Goal: Information Seeking & Learning: Learn about a topic

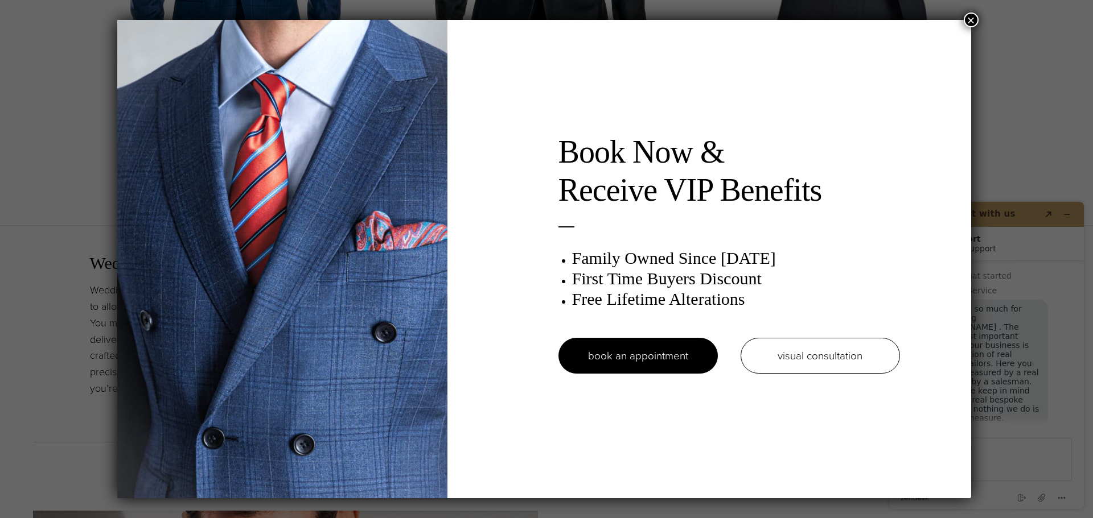
click at [973, 25] on button "×" at bounding box center [970, 20] width 15 height 15
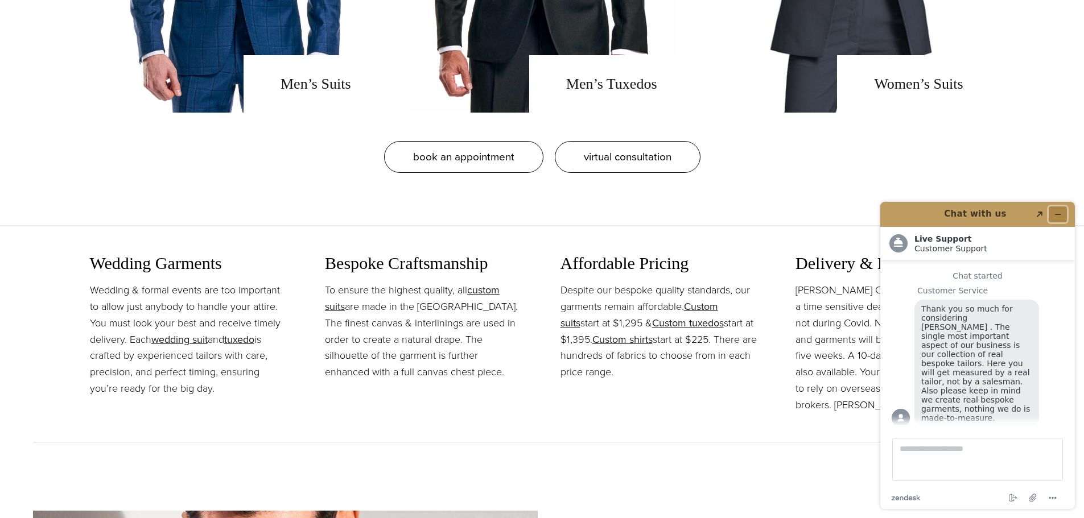
click at [1064, 214] on button "Minimize widget" at bounding box center [1058, 215] width 18 height 16
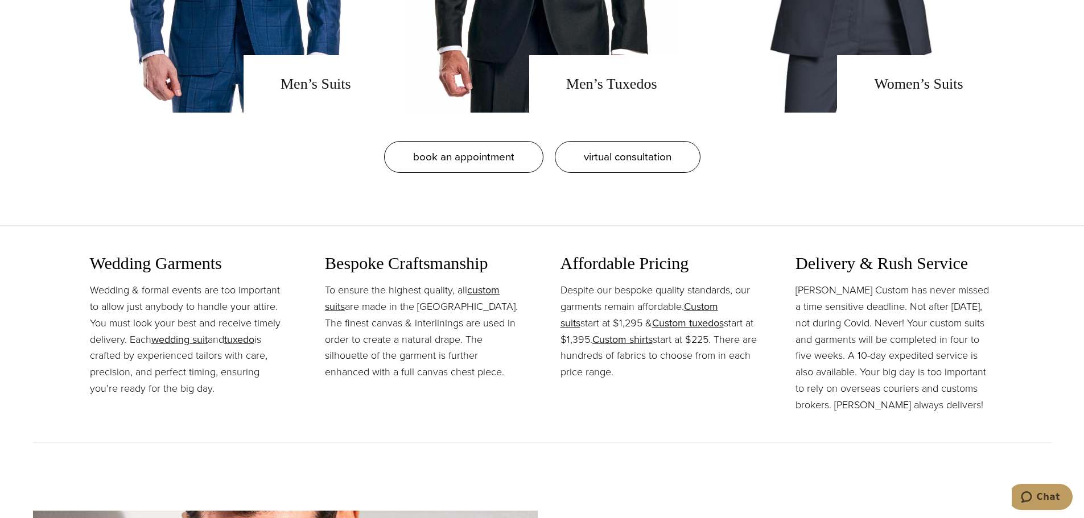
click at [1036, 344] on section "Wedding Garments Wedding & formal events are too important to allow just anybod…" at bounding box center [542, 333] width 1084 height 218
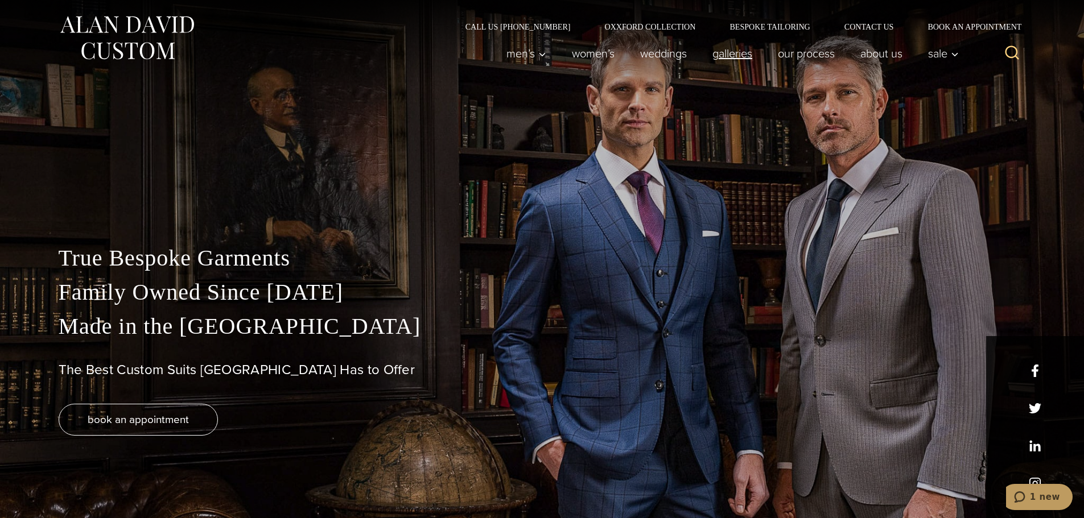
click at [744, 52] on link "Galleries" at bounding box center [731, 53] width 65 height 23
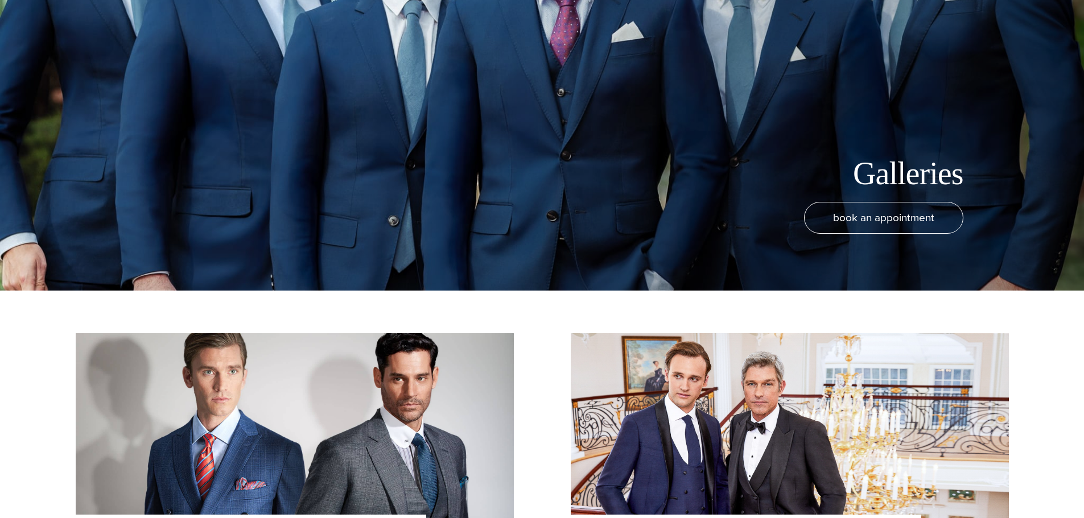
scroll to position [455, 0]
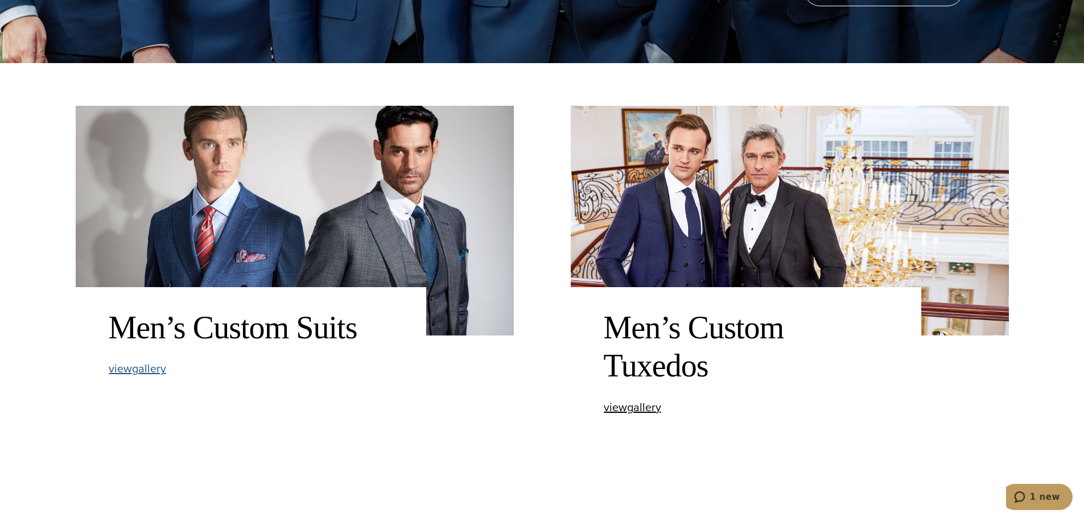
click at [156, 370] on span "view Men’s Custom Suits gallery" at bounding box center [137, 368] width 57 height 17
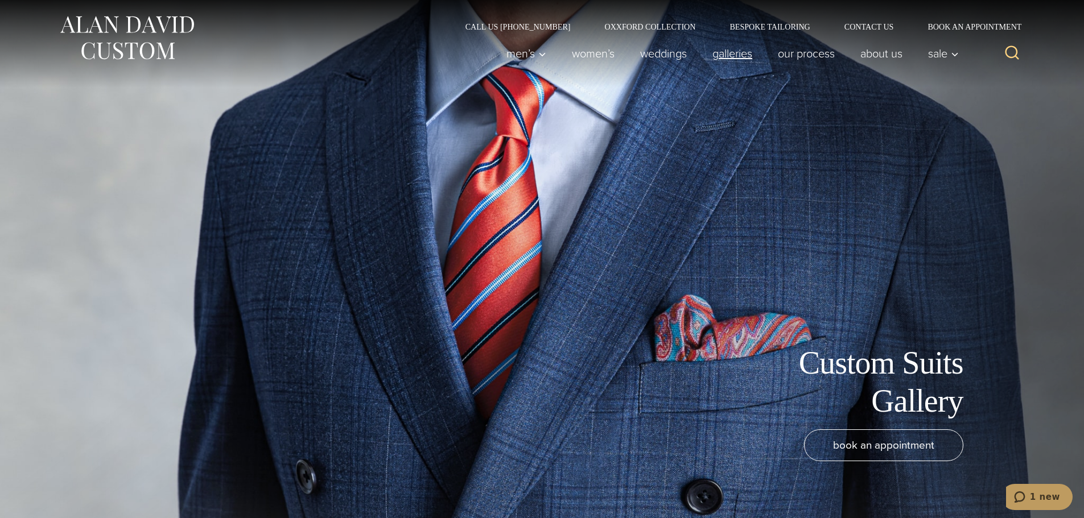
click at [745, 47] on link "Galleries" at bounding box center [731, 53] width 65 height 23
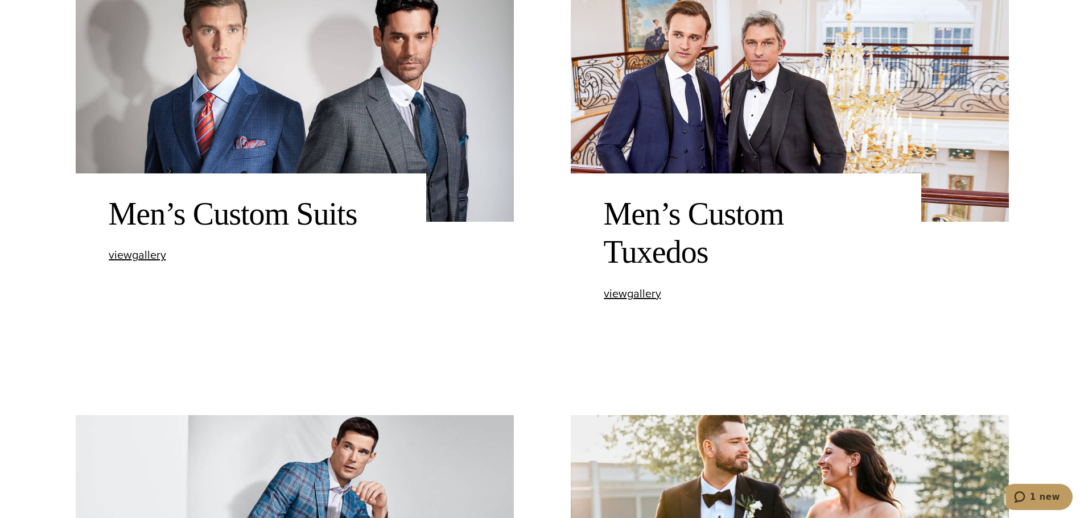
scroll to position [626, 0]
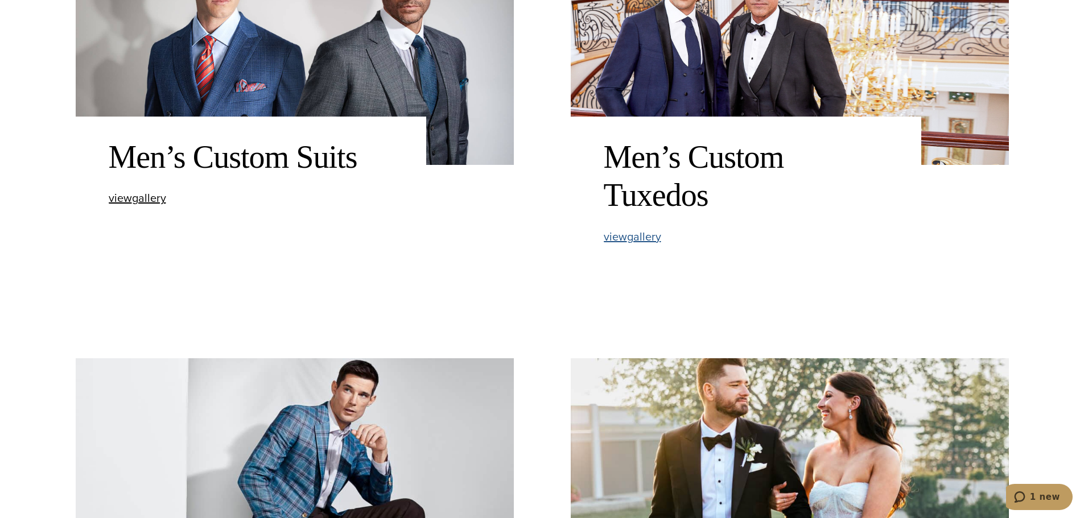
click at [650, 242] on span "view Men’s Custom Tuxedos gallery" at bounding box center [632, 236] width 57 height 17
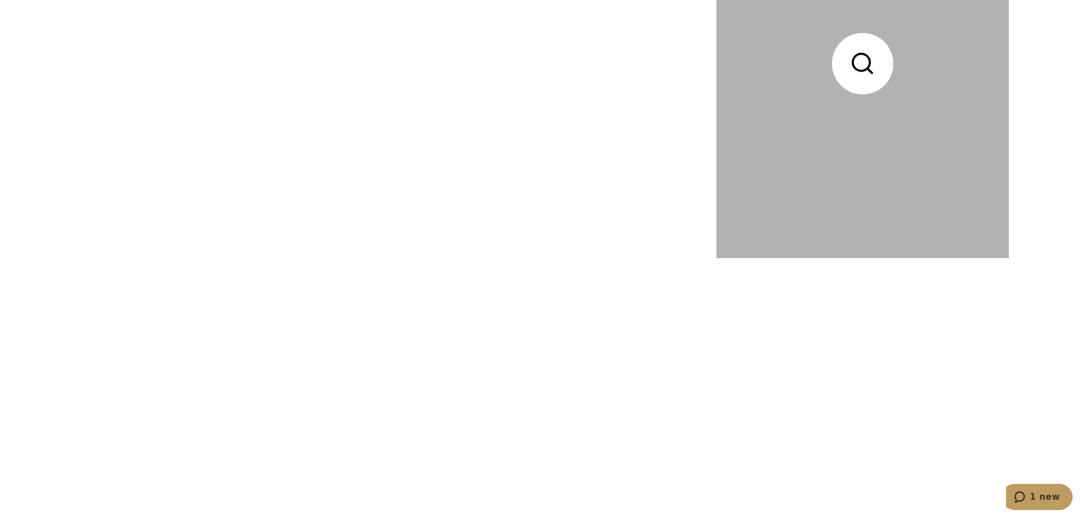
scroll to position [2731, 0]
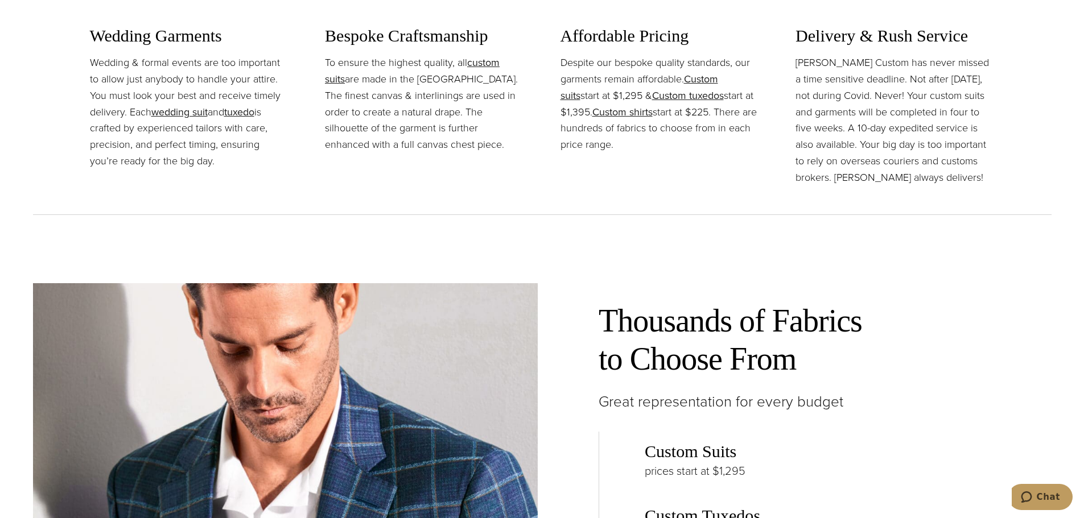
scroll to position [1252, 0]
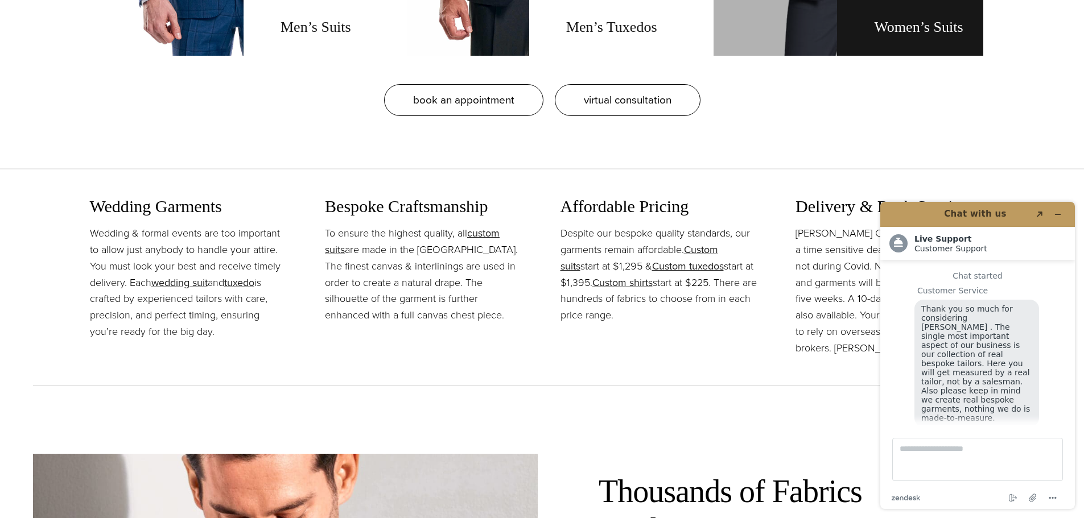
scroll to position [14, 0]
